Goal: Information Seeking & Learning: Learn about a topic

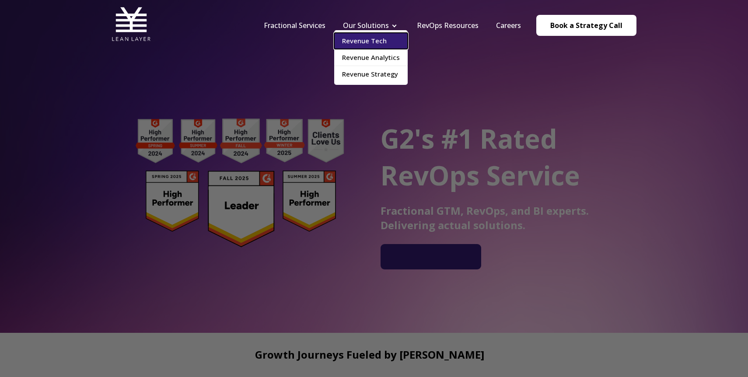
click at [370, 41] on link "Revenue Tech" at bounding box center [370, 41] width 73 height 16
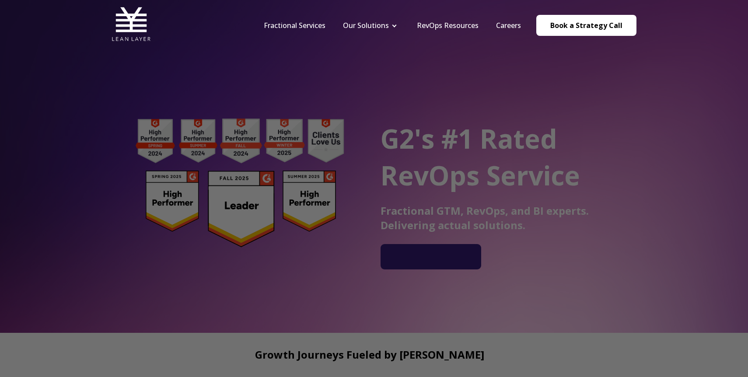
click at [415, 34] on nav "Fractional Services Our Solutions Revenue Tech Revenue Analytics Revenue Strate…" at bounding box center [445, 25] width 381 height 42
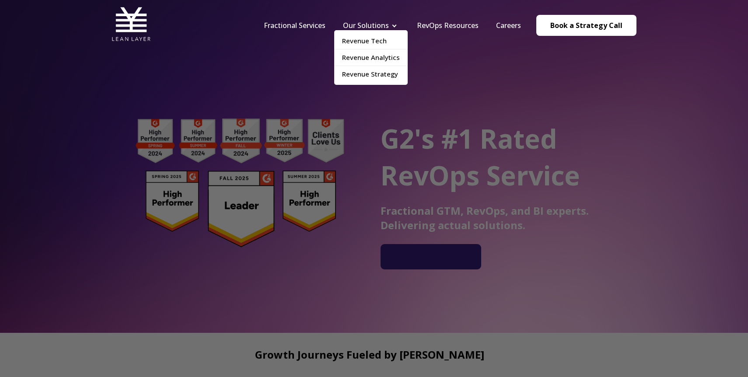
click at [393, 23] on li "Our Solutions Revenue Tech Revenue Analytics Revenue Strategy" at bounding box center [371, 26] width 74 height 10
click at [373, 35] on link "Revenue Tech" at bounding box center [370, 41] width 73 height 16
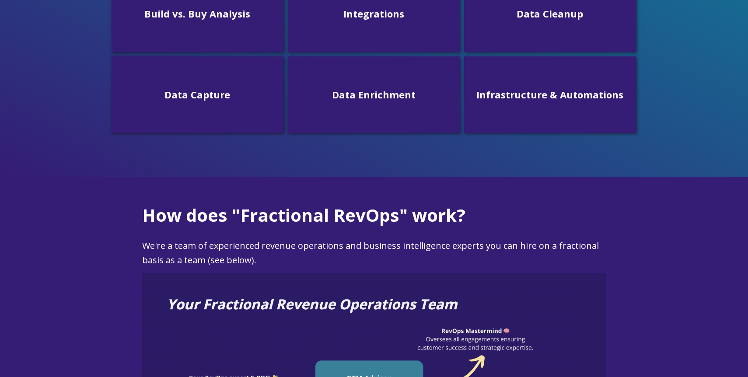
scroll to position [409, 0]
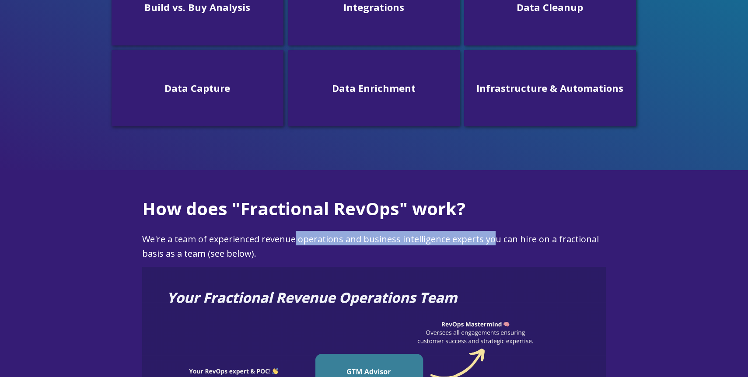
drag, startPoint x: 295, startPoint y: 240, endPoint x: 492, endPoint y: 237, distance: 196.8
click at [492, 237] on span "We're a team of experienced revenue operations and business intelligence expert…" at bounding box center [370, 246] width 456 height 26
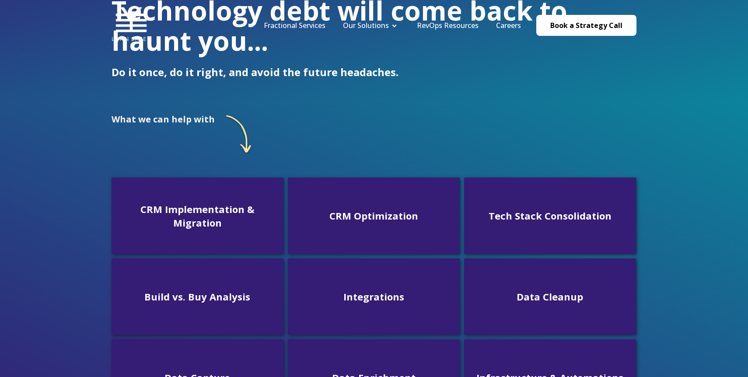
scroll to position [260, 0]
